Goal: Task Accomplishment & Management: Manage account settings

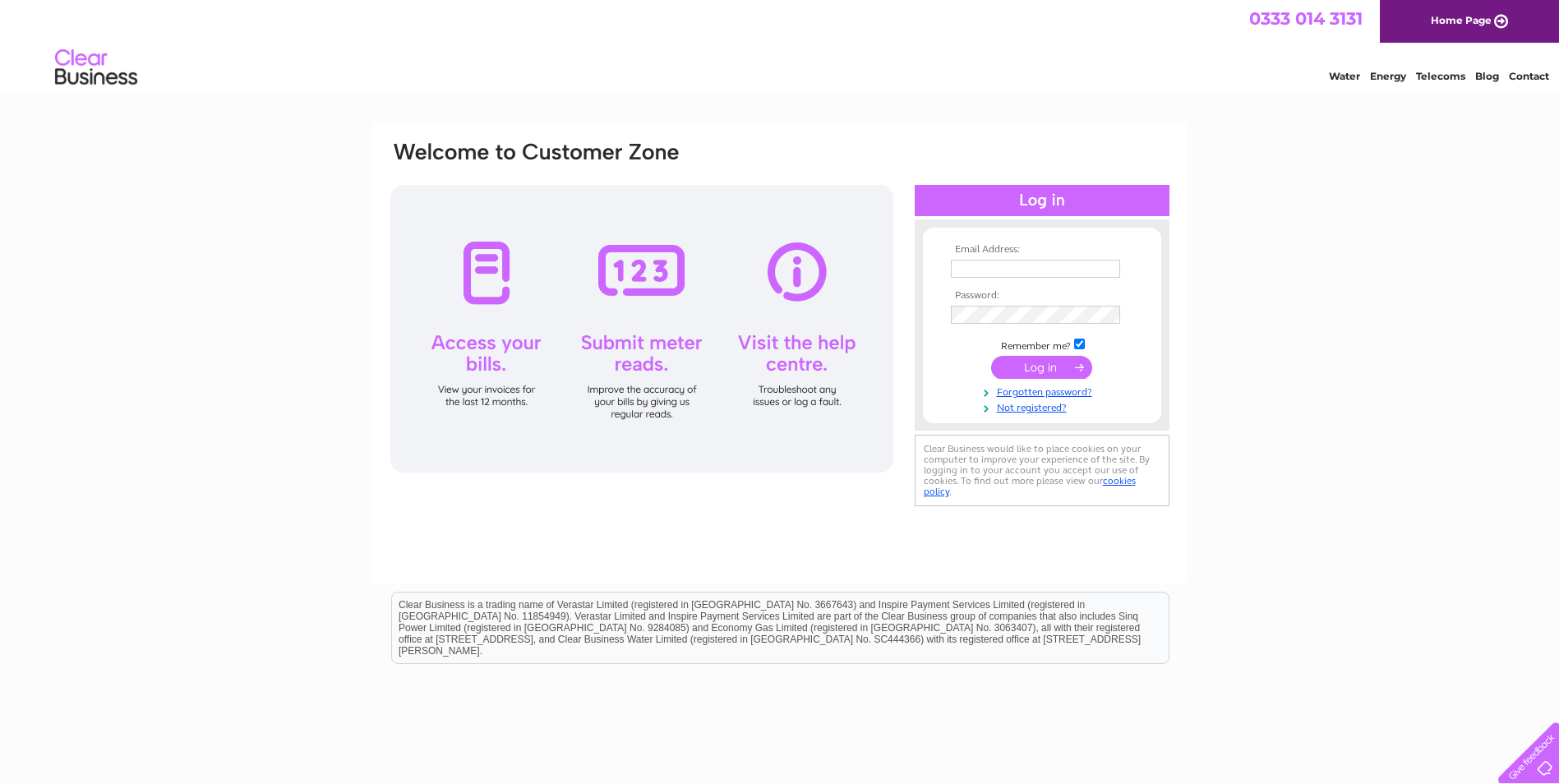
type input "[DOMAIN_NAME][EMAIL_ADDRESS][DOMAIN_NAME]"
click at [1037, 362] on input "submit" at bounding box center [1041, 367] width 101 height 23
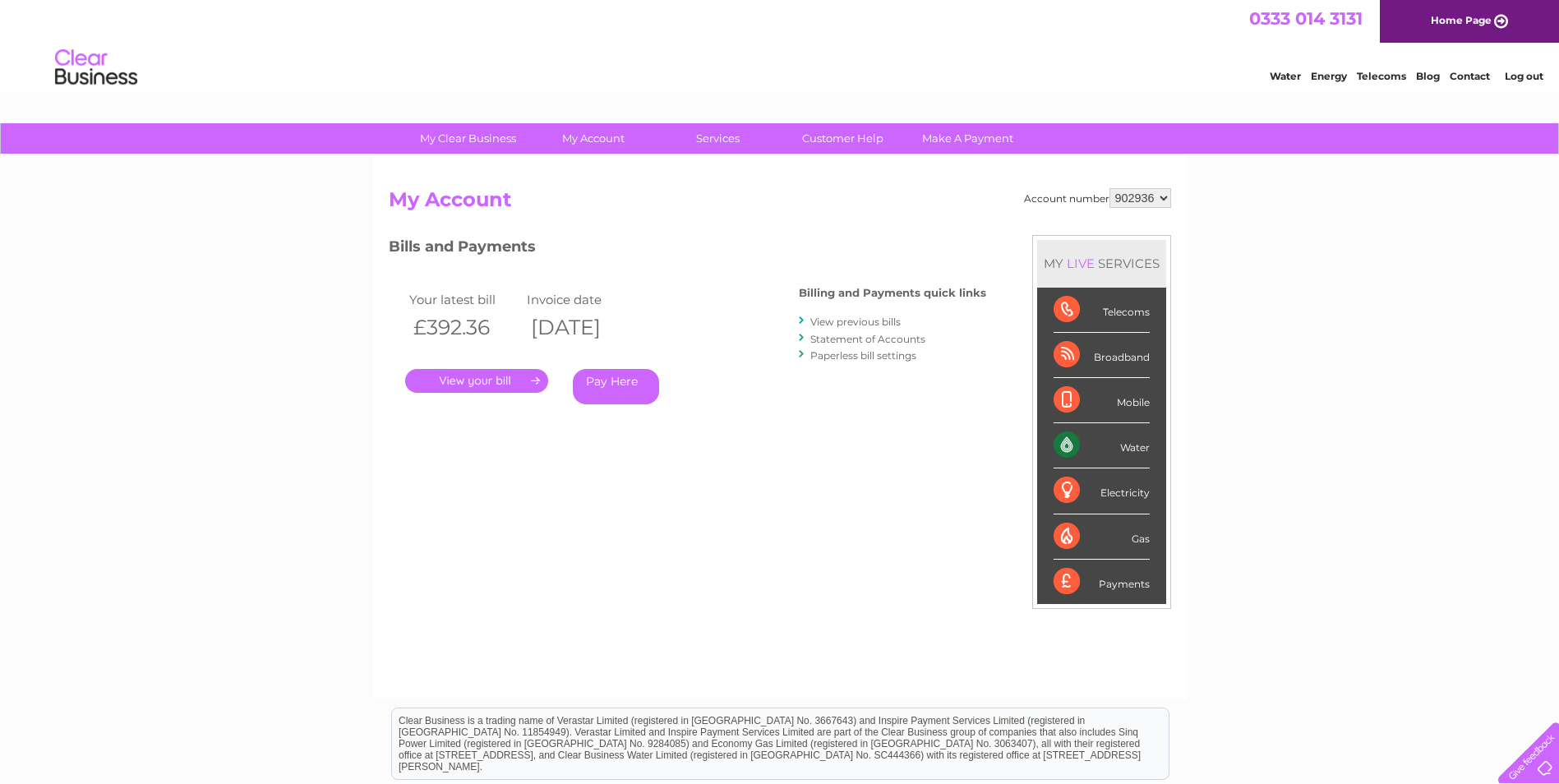
click at [1516, 80] on link "Log out" at bounding box center [1524, 76] width 39 height 12
